Goal: Task Accomplishment & Management: Use online tool/utility

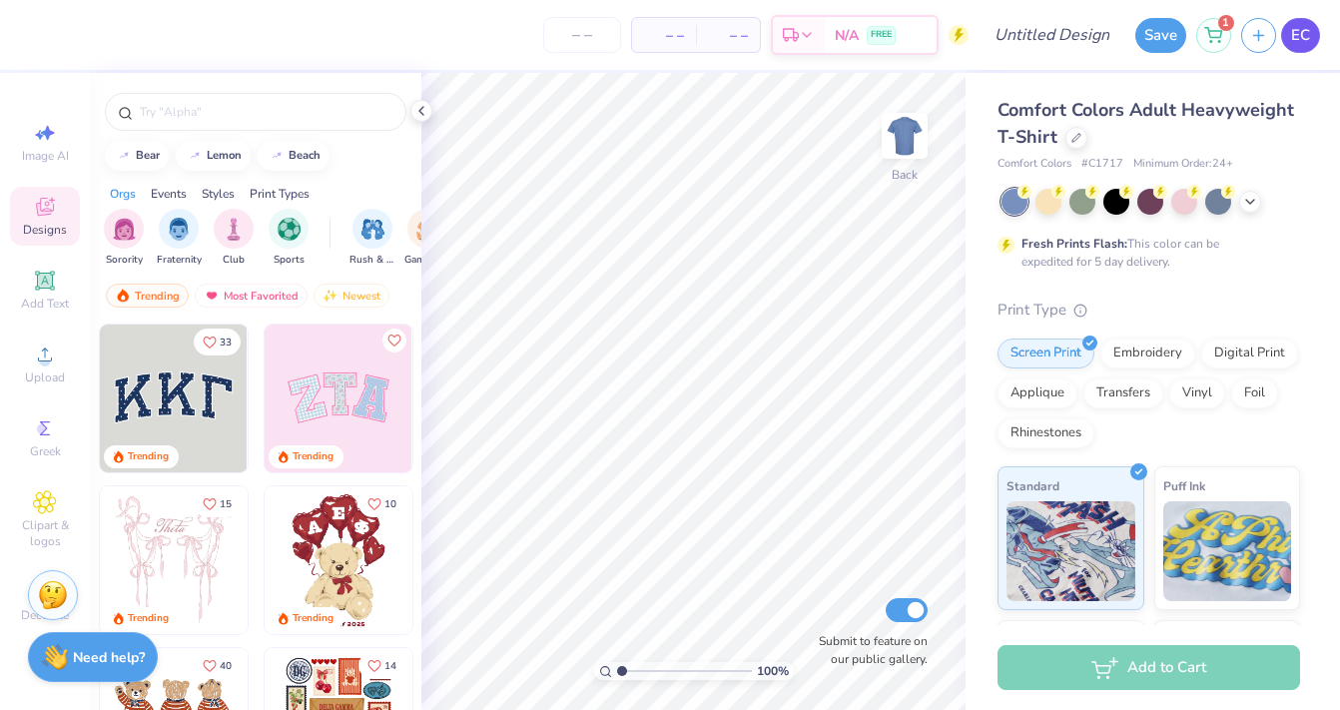
click at [1293, 38] on span "EC" at bounding box center [1300, 35] width 19 height 23
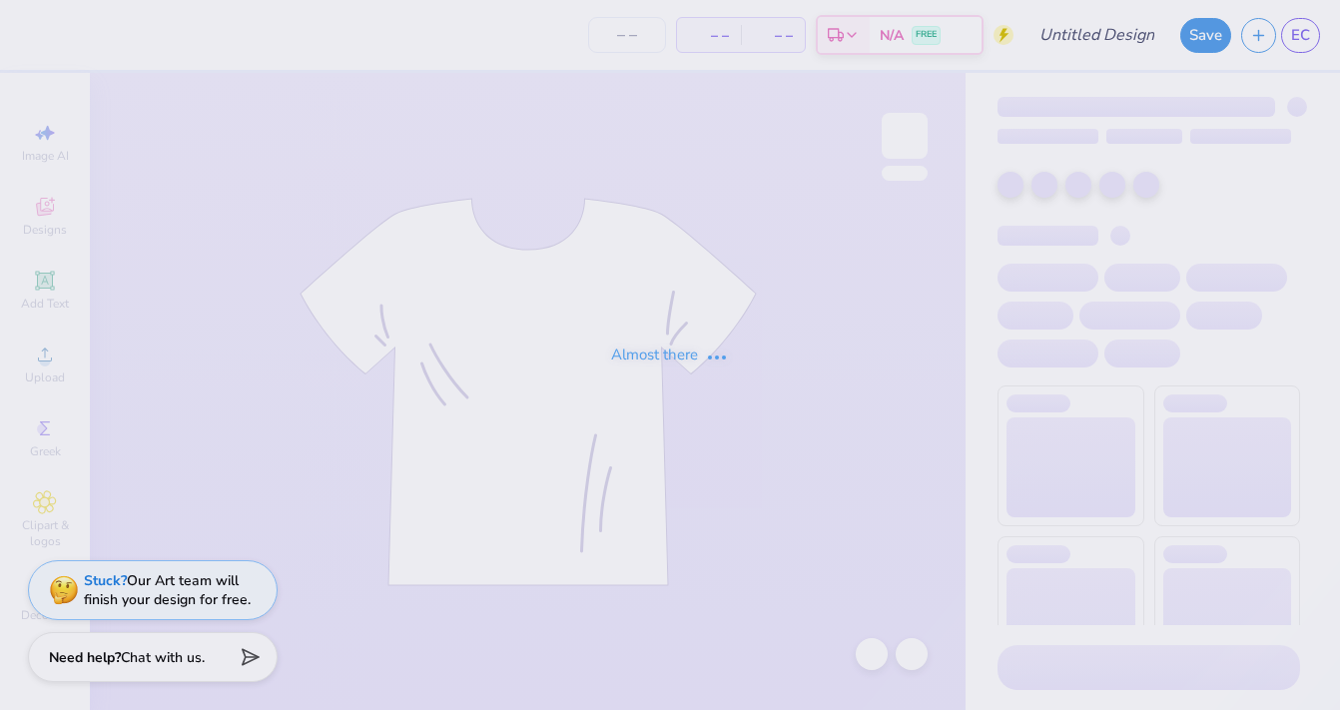
type input "Phil 2"
type input "77"
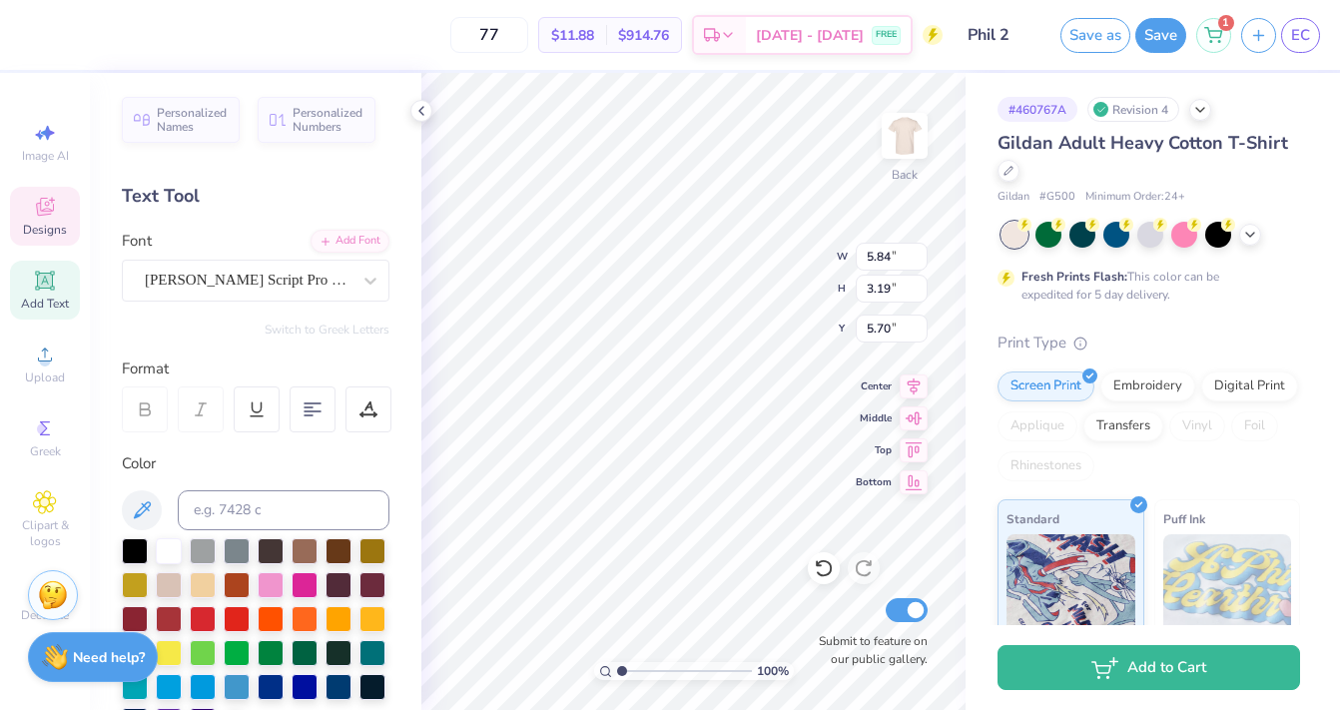
click at [986, 92] on div "# 460767A Revision 4 Gildan Adult Heavy Cotton T-Shirt Gildan # G500 Minimum Or…" at bounding box center [1153, 512] width 374 height 878
click at [969, 357] on div "# 460767A Revision 4 Gildan Adult Heavy Cotton T-Shirt Gildan # G500 Minimum Or…" at bounding box center [1153, 512] width 374 height 878
click at [1086, 316] on div "Gildan Adult Heavy Cotton T-Shirt Gildan # G500 Minimum Order: 24 + Fresh Print…" at bounding box center [1149, 540] width 303 height 821
click at [937, 54] on div "77 $11.88 Per Item $914.76 Total Est. Delivery Aug 26 - 29 FREE" at bounding box center [486, 35] width 913 height 70
click at [409, 55] on div "77 $11.88 Per Item $914.76 Total Est. Delivery Aug 26 - 29 FREE" at bounding box center [486, 35] width 913 height 70
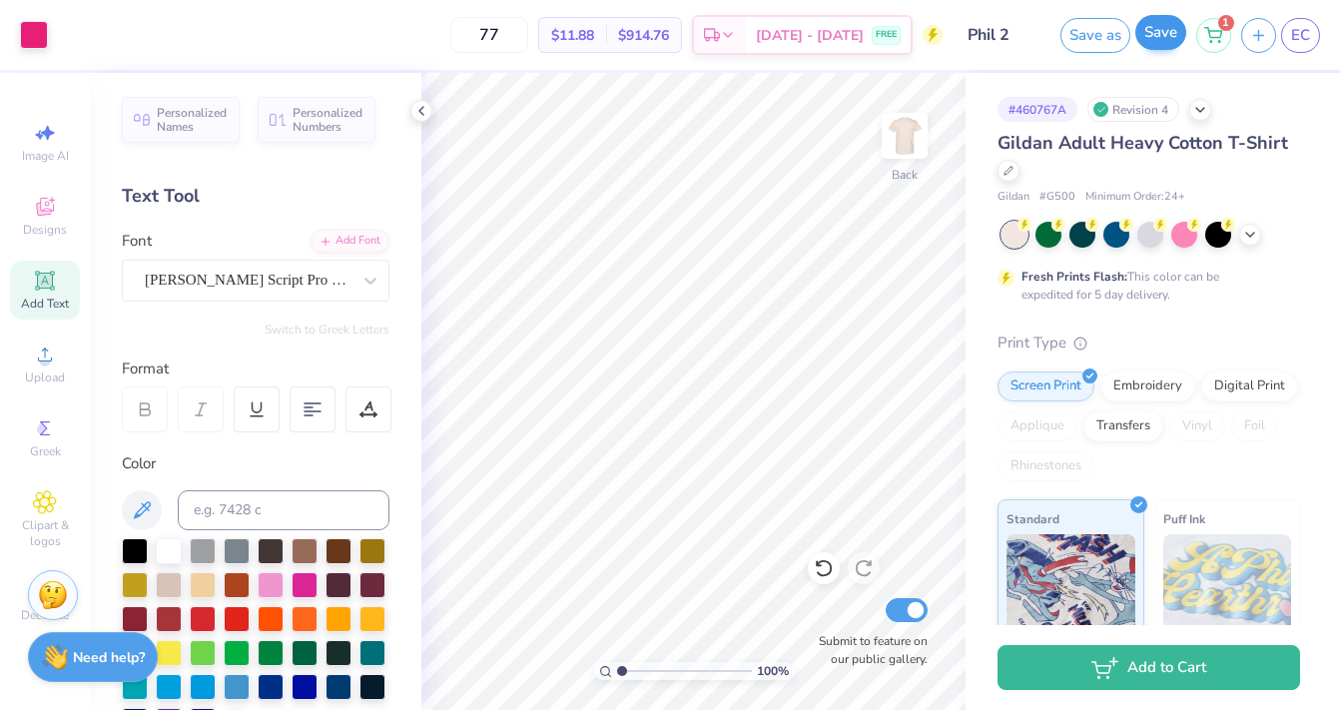
click at [1170, 30] on button "Save" at bounding box center [1160, 32] width 51 height 35
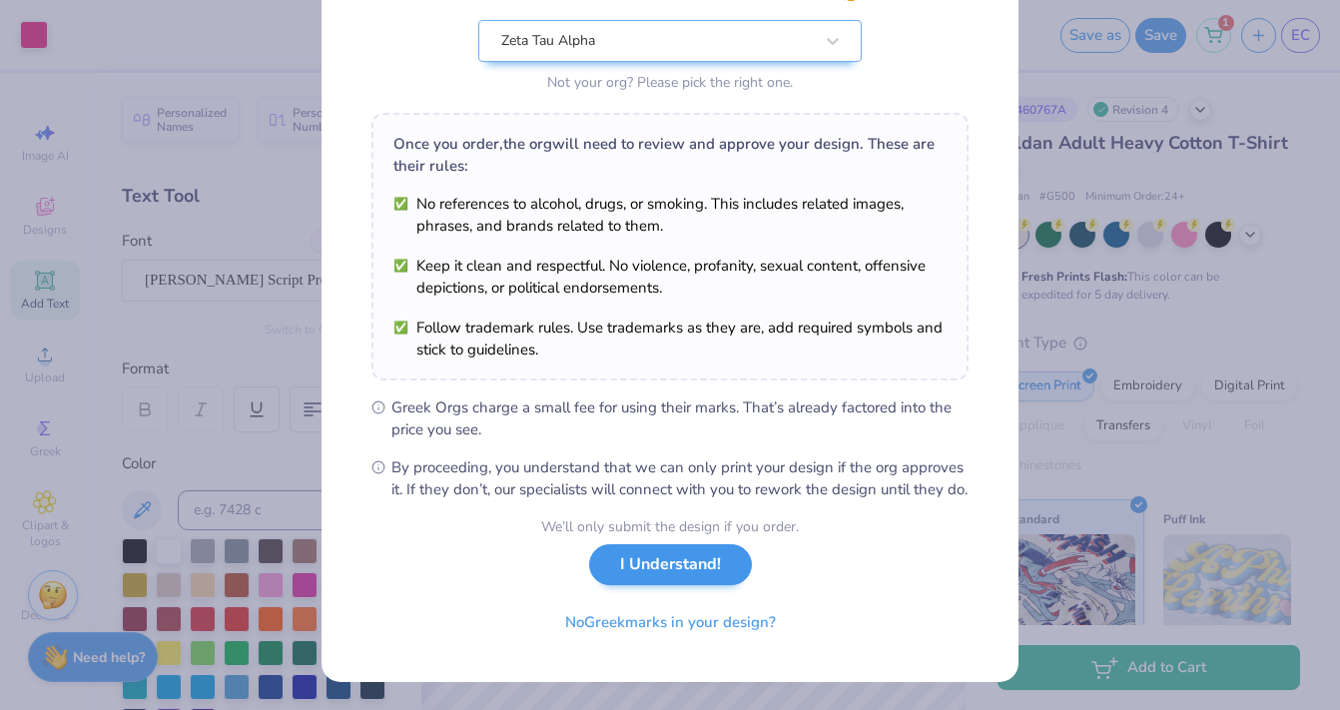
scroll to position [225, 0]
click at [701, 575] on button "I Understand!" at bounding box center [670, 564] width 163 height 41
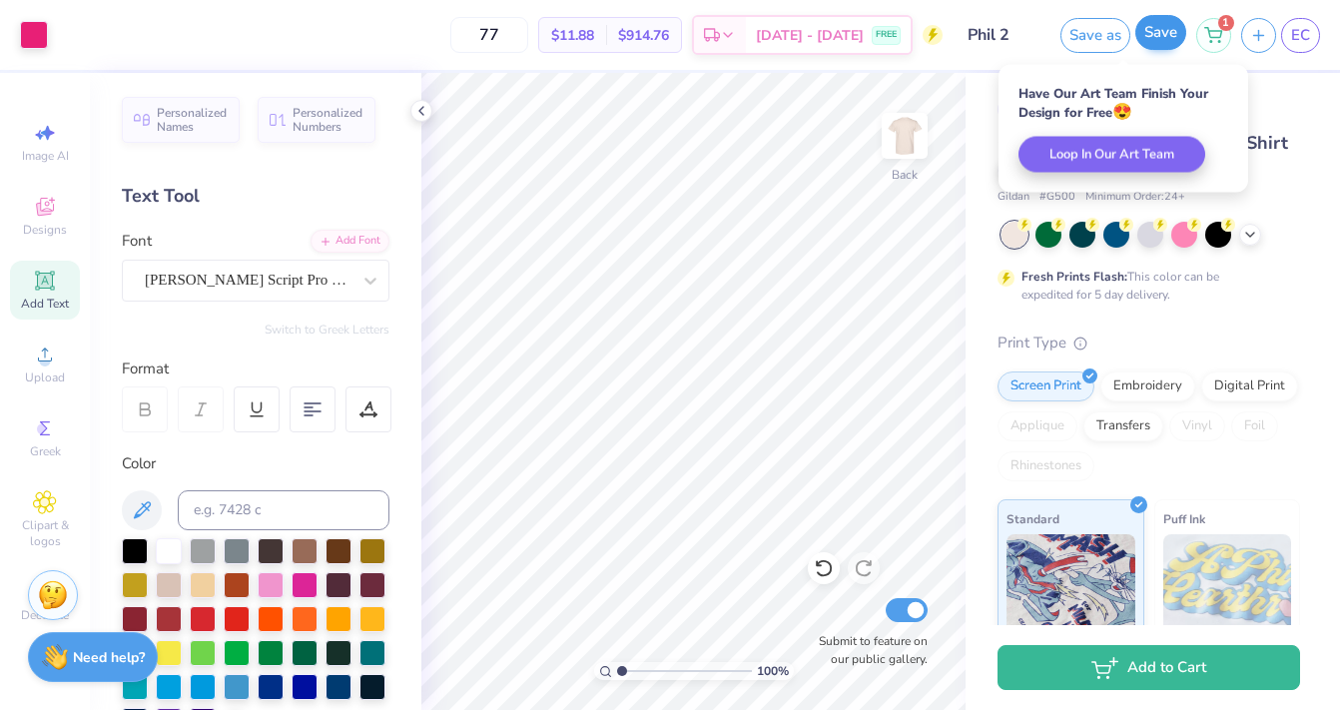
click at [1169, 42] on button "Save" at bounding box center [1160, 32] width 51 height 35
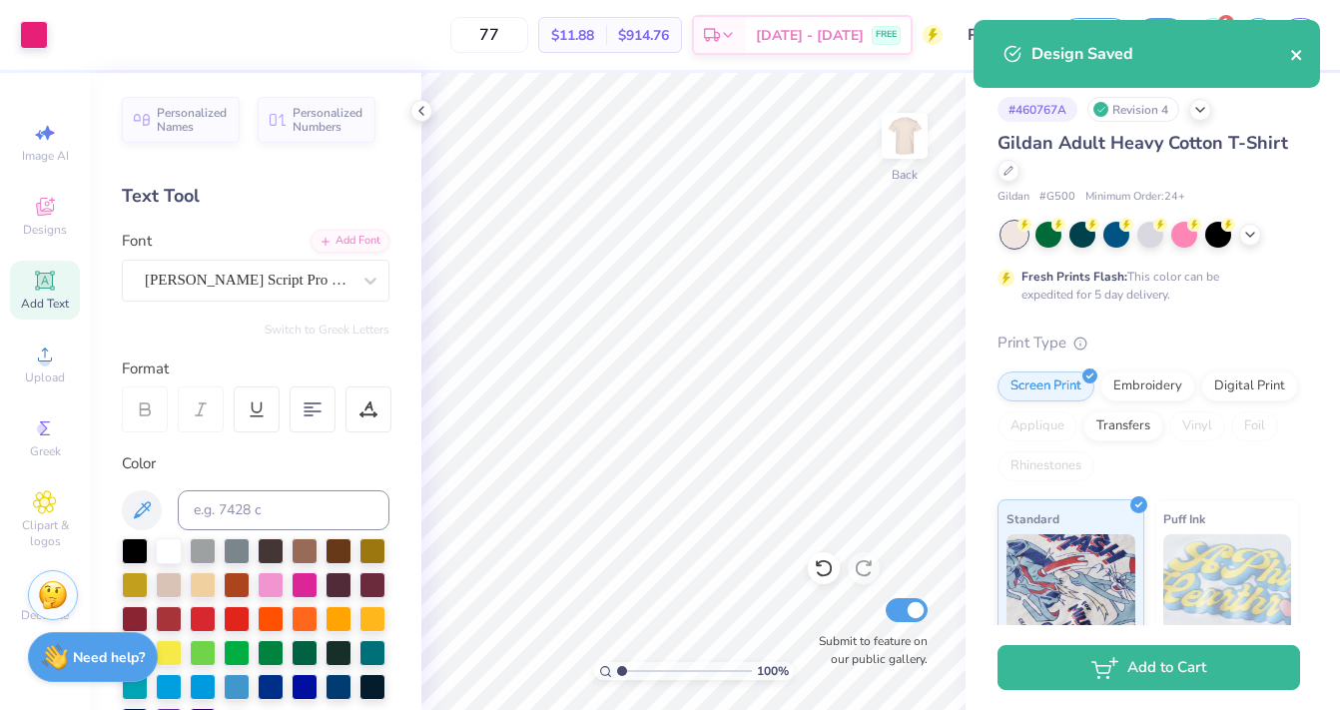
click at [1291, 55] on icon "close" at bounding box center [1297, 55] width 14 height 16
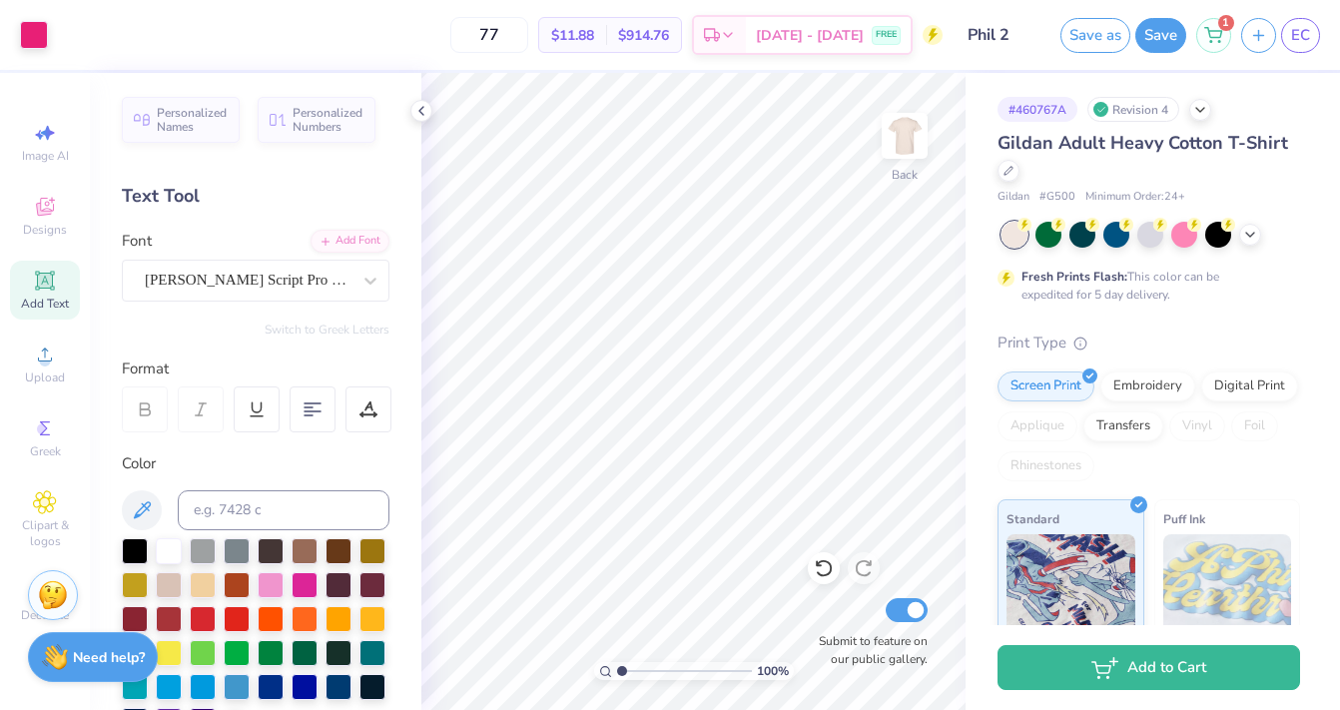
click at [1308, 35] on div "Design Saved" at bounding box center [1147, 61] width 354 height 91
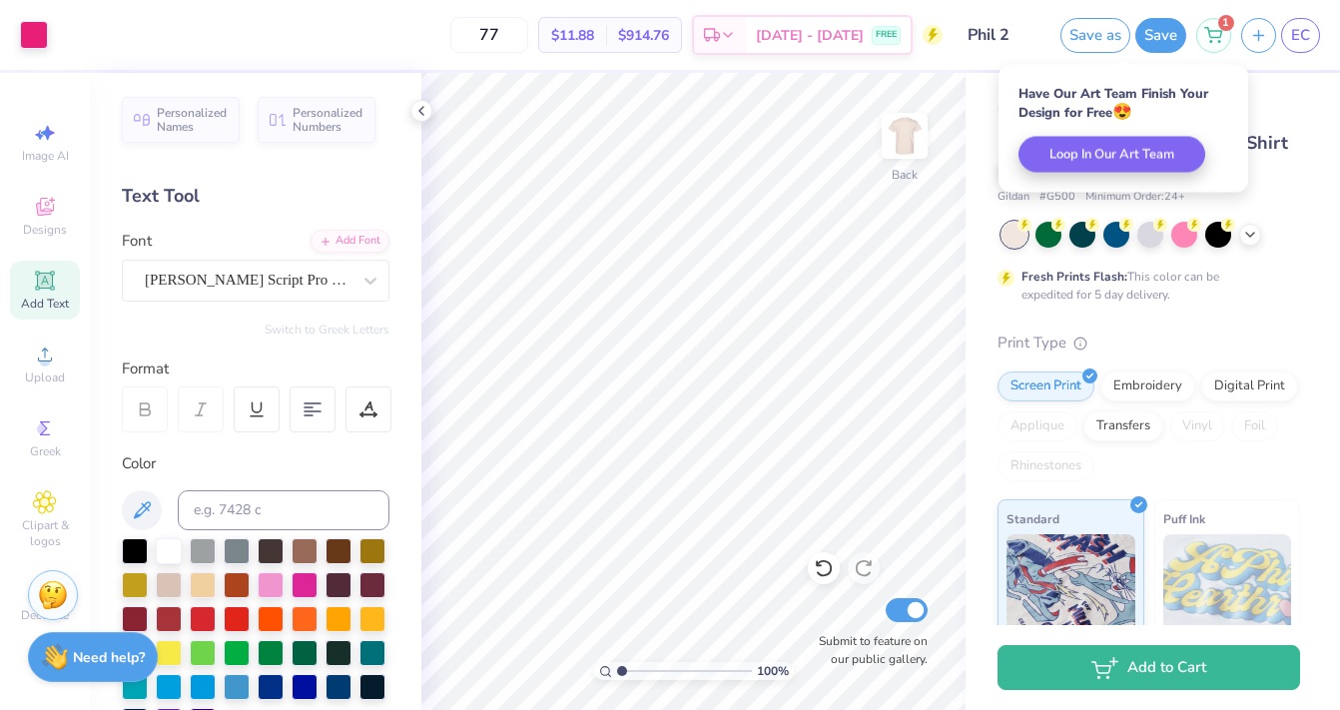
click at [1308, 35] on span "EC" at bounding box center [1300, 35] width 19 height 23
